Goal: Task Accomplishment & Management: Manage account settings

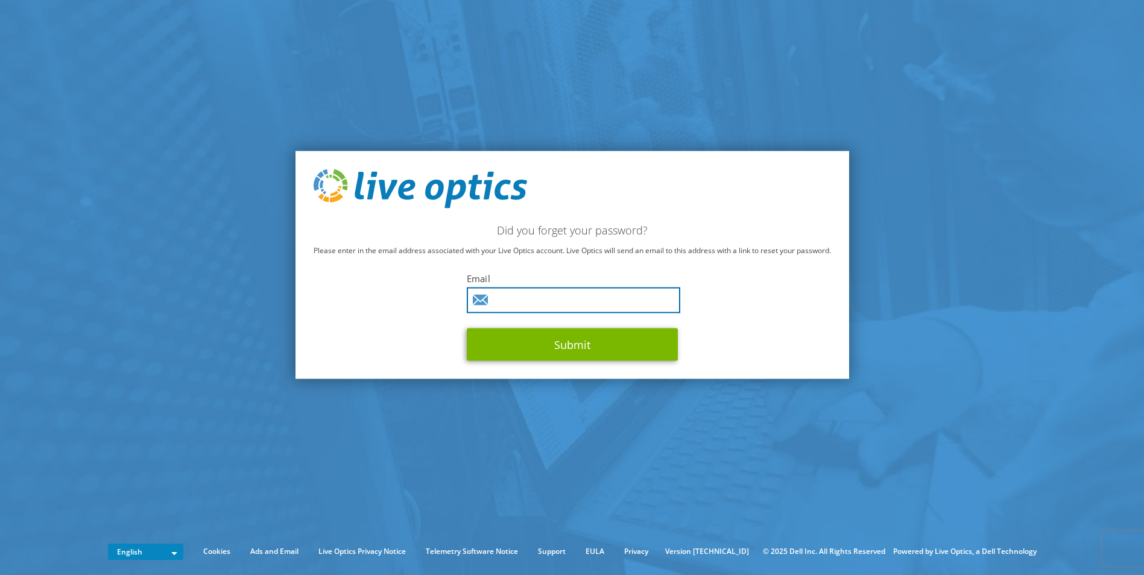
click at [538, 297] on input "text" at bounding box center [573, 301] width 213 height 26
type input "[PERSON_NAME][EMAIL_ADDRESS][DOMAIN_NAME]"
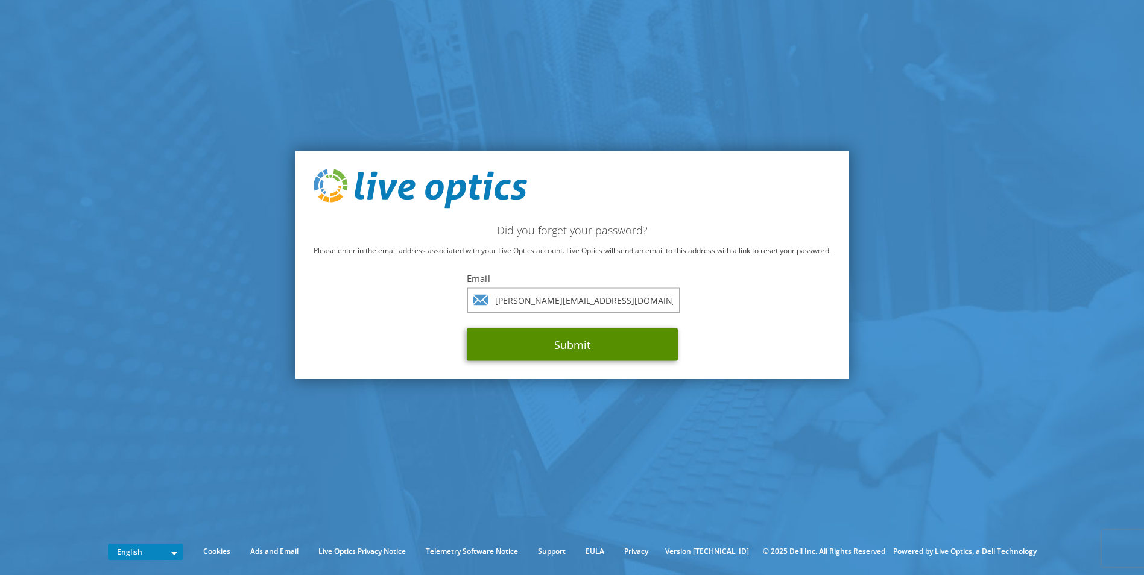
click at [577, 343] on button "Submit" at bounding box center [572, 345] width 211 height 33
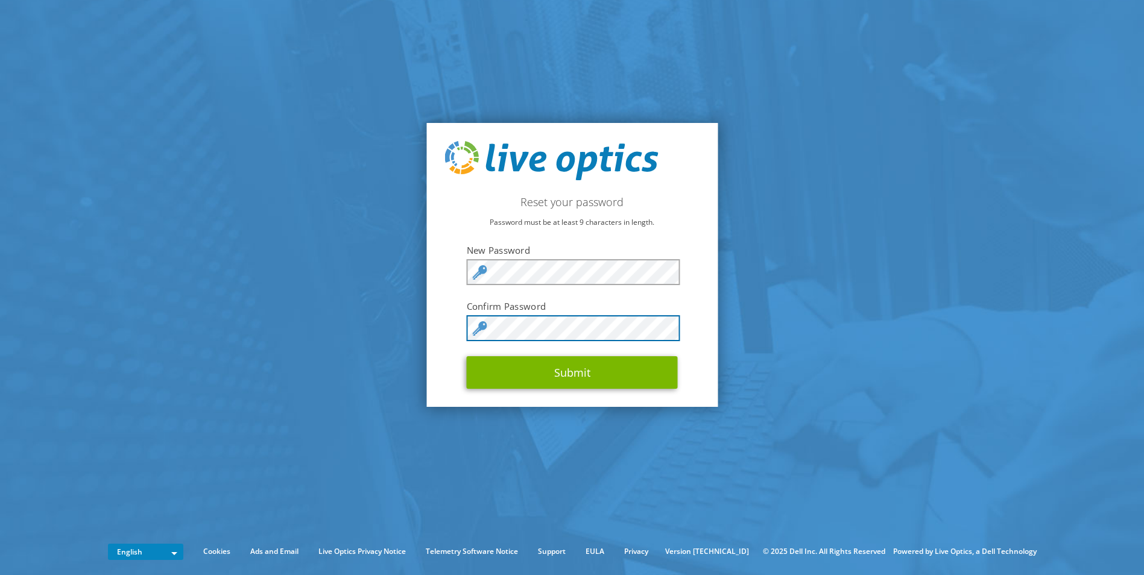
click at [467, 356] on button "Submit" at bounding box center [572, 372] width 211 height 33
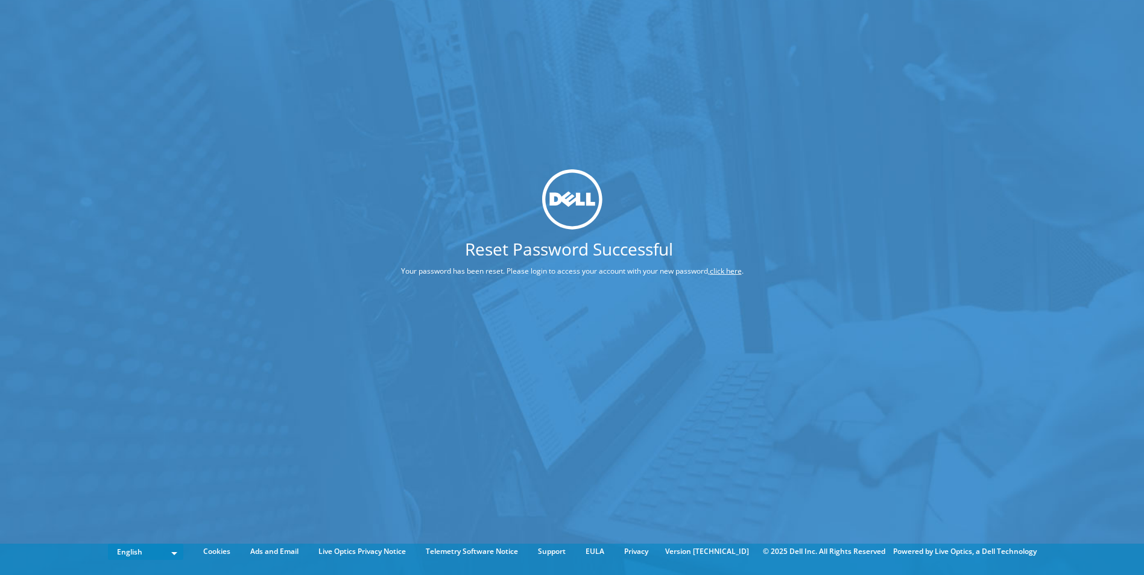
click at [739, 269] on link "click here" at bounding box center [726, 271] width 32 height 10
